Goal: Use online tool/utility: Utilize a website feature to perform a specific function

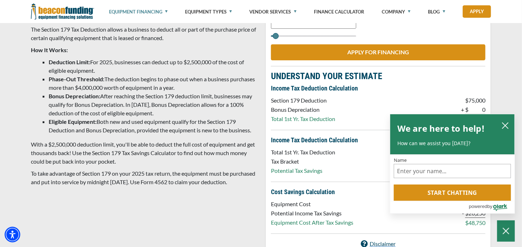
scroll to position [150, 0]
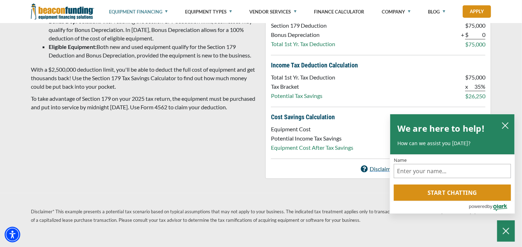
click at [219, 109] on p "To take advantage of Section 179 on your 2025 tax return, the equipment must be…" at bounding box center [144, 102] width 226 height 17
click at [506, 121] on button "close chatbox" at bounding box center [504, 125] width 11 height 10
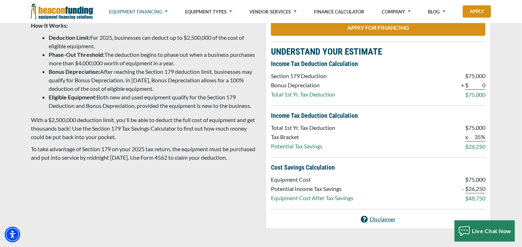
scroll to position [75, 0]
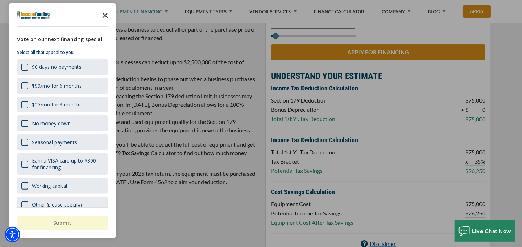
click at [105, 16] on icon "Close the survey" at bounding box center [105, 15] width 14 height 14
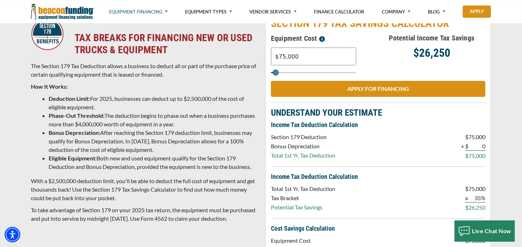
scroll to position [0, 0]
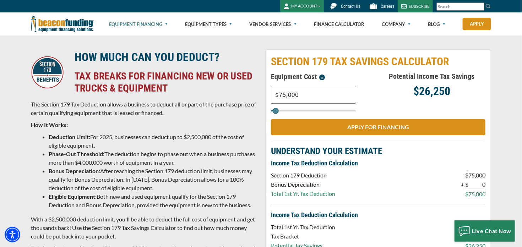
click at [304, 94] on input "$75,000" at bounding box center [313, 95] width 85 height 18
type input "$8,000"
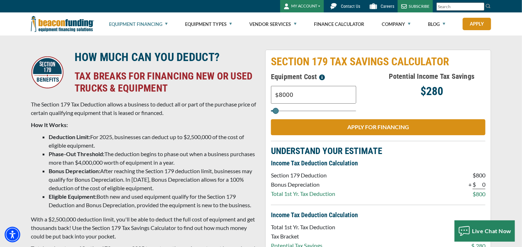
type input "8000"
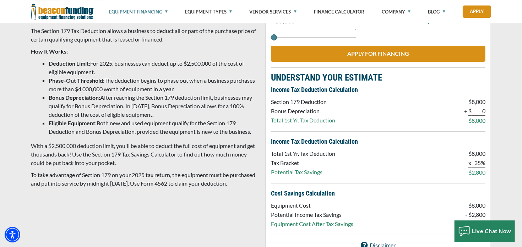
scroll to position [75, 0]
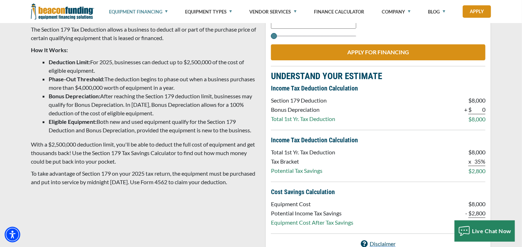
click at [183, 181] on p "To take advantage of Section 179 on your 2025 tax return, the equipment must be…" at bounding box center [144, 177] width 226 height 17
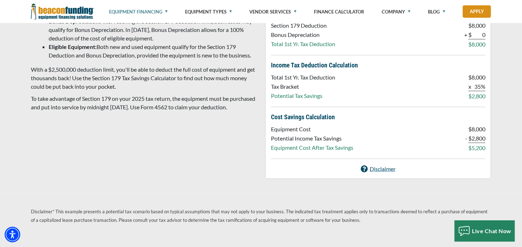
scroll to position [0, 0]
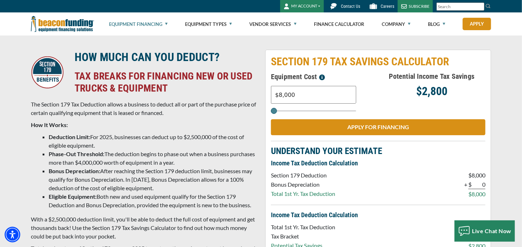
click at [294, 96] on input "$8,000" at bounding box center [313, 95] width 85 height 18
type input "$20,000"
type input "20000"
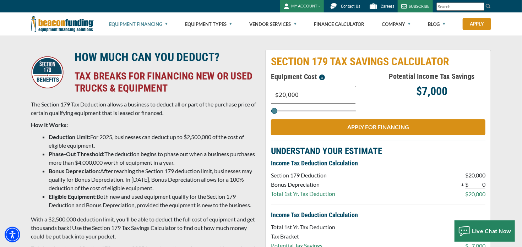
click at [177, 192] on li "Bonus Depreciation: After reaching the Section 179 deduction limit, businesses …" at bounding box center [153, 180] width 208 height 26
click at [284, 94] on input "$20,000" at bounding box center [313, 95] width 85 height 18
type input "$25,000"
type input "25000"
type input "$25,000"
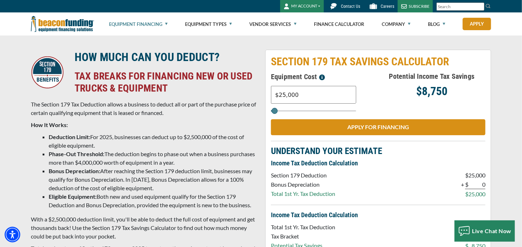
click at [183, 191] on li "Bonus Depreciation: After reaching the Section 179 deduction limit, businesses …" at bounding box center [153, 180] width 208 height 26
